Goal: Navigation & Orientation: Find specific page/section

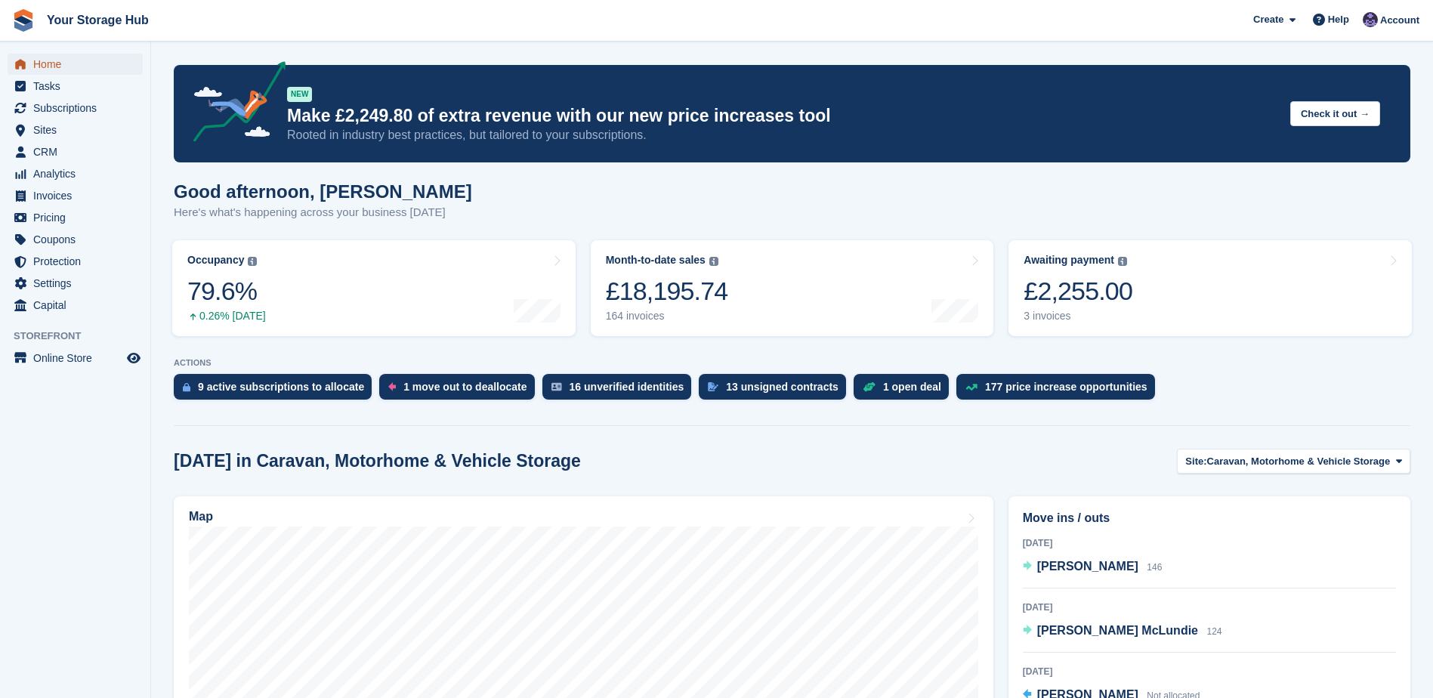
click at [54, 65] on span "Home" at bounding box center [78, 64] width 91 height 21
click at [1080, 307] on div "£2,255.00" at bounding box center [1078, 291] width 109 height 31
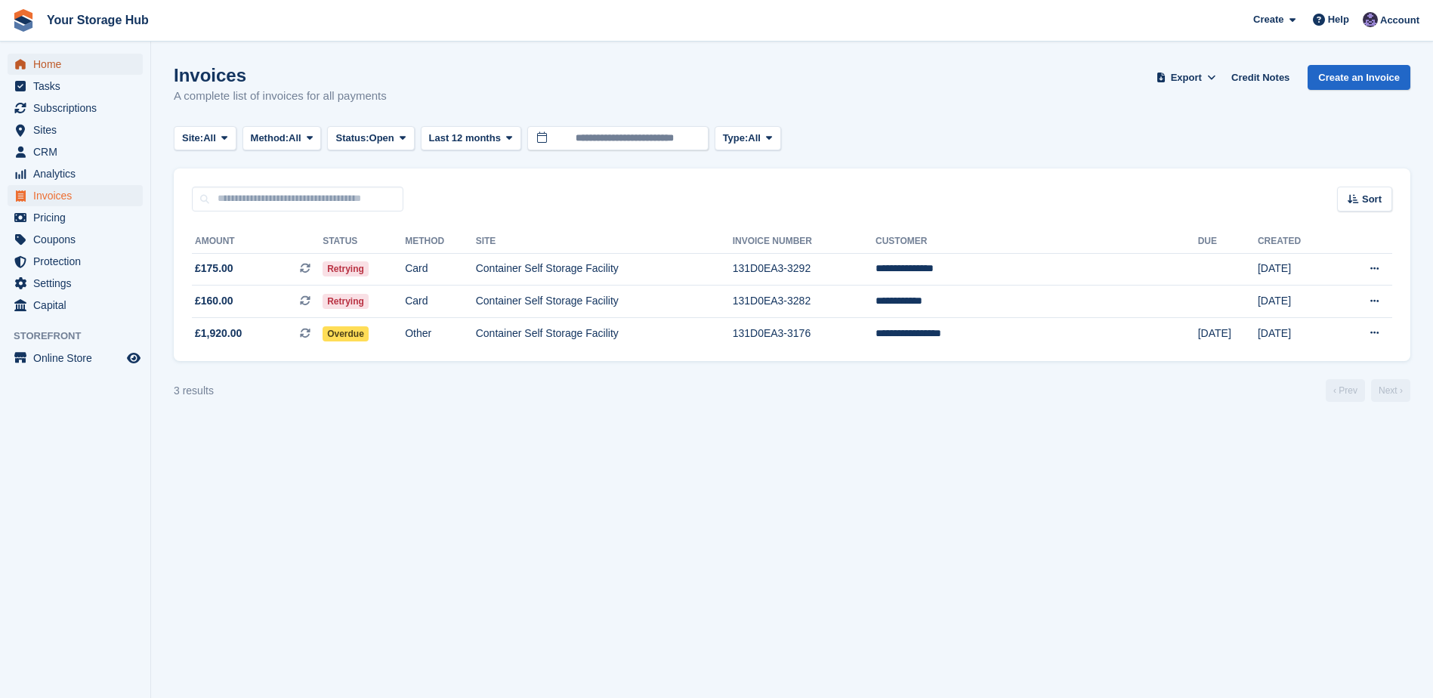
click at [58, 64] on span "Home" at bounding box center [78, 64] width 91 height 21
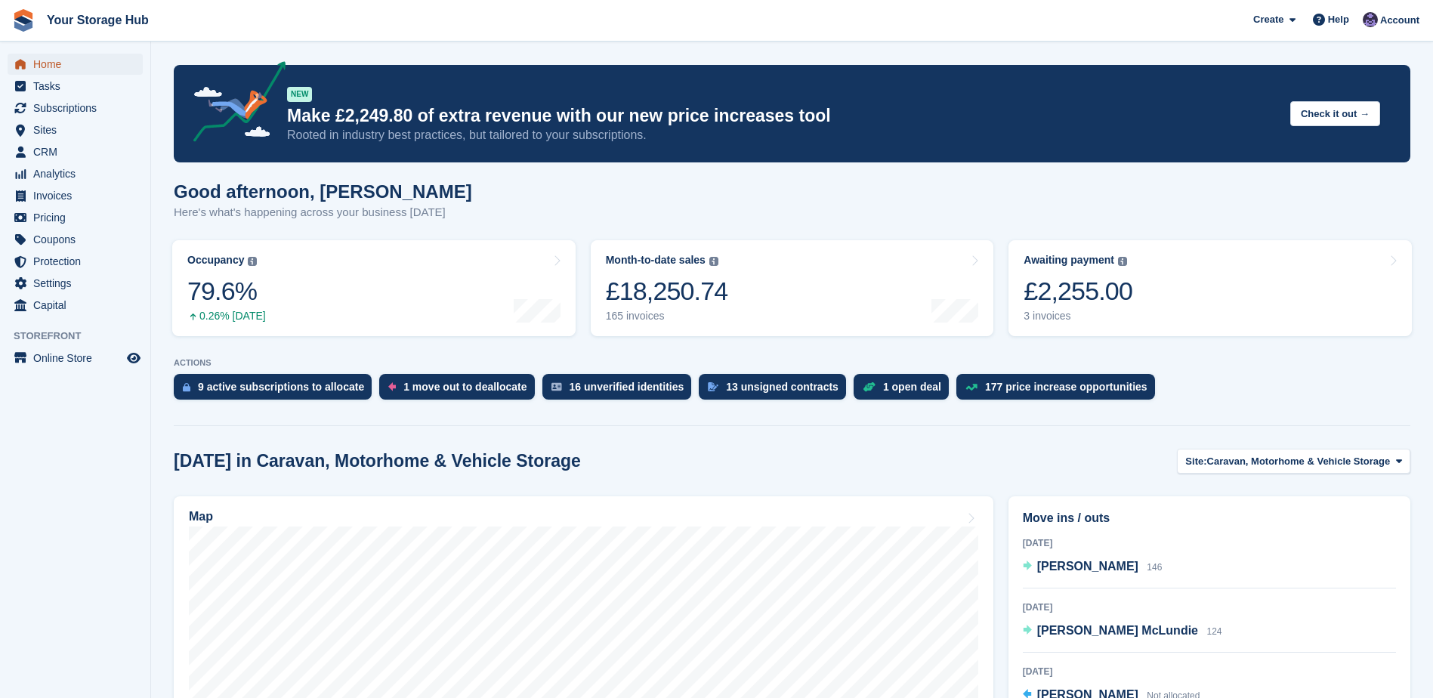
click at [55, 63] on span "Home" at bounding box center [78, 64] width 91 height 21
